Goal: Navigation & Orientation: Understand site structure

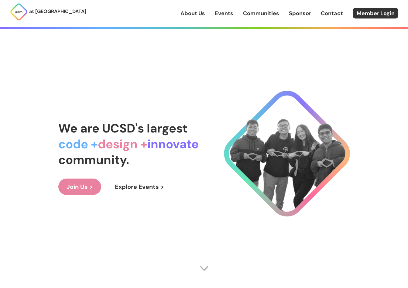
click at [188, 17] on link "About Us" at bounding box center [192, 13] width 25 height 8
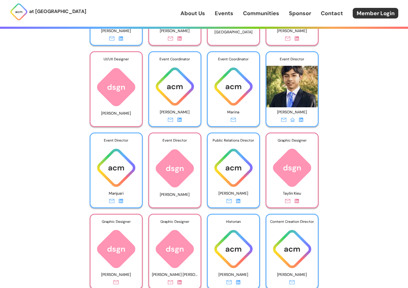
scroll to position [1424, 0]
click at [221, 162] on img at bounding box center [233, 168] width 51 height 42
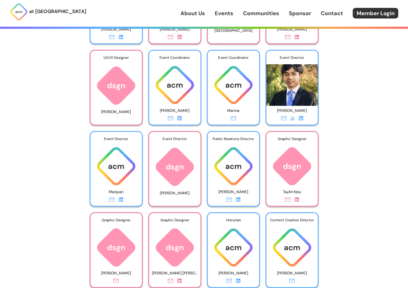
scroll to position [1425, 0]
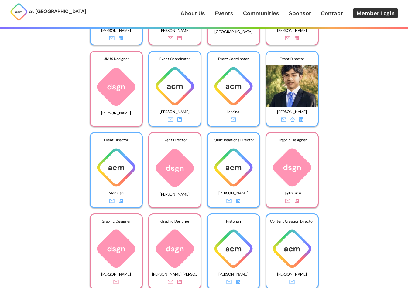
click at [227, 15] on link "Events" at bounding box center [224, 13] width 19 height 8
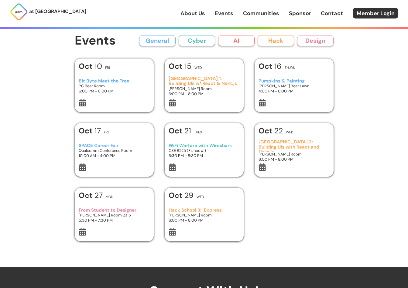
click at [290, 14] on link "Sponsor" at bounding box center [300, 13] width 22 height 8
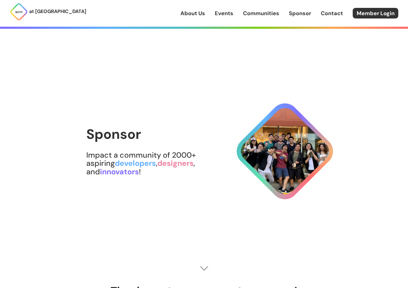
click at [185, 12] on link "About Us" at bounding box center [192, 13] width 25 height 8
